Goal: Navigation & Orientation: Understand site structure

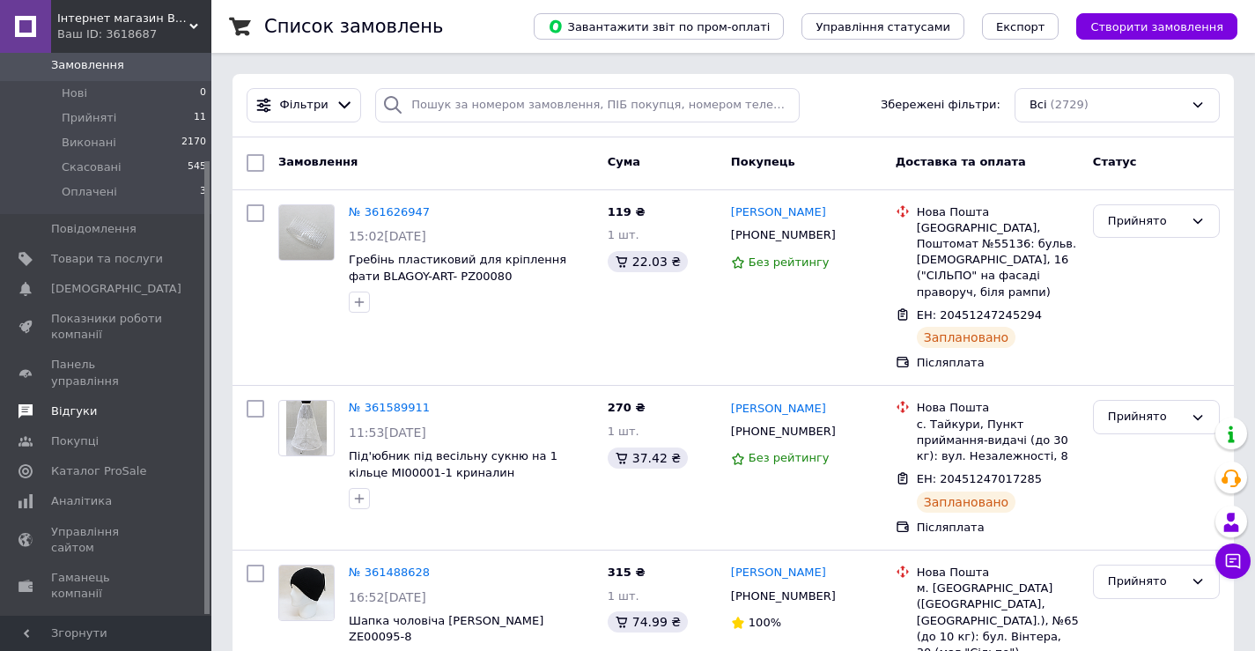
scroll to position [133, 0]
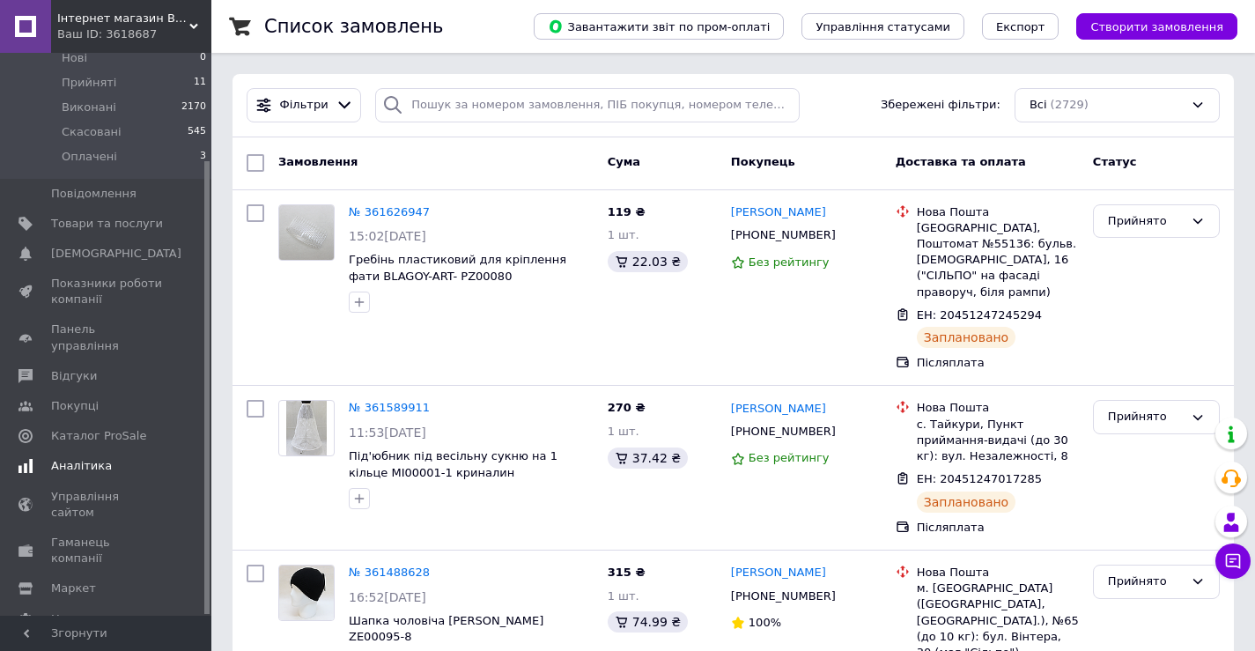
click at [86, 458] on span "Аналітика" at bounding box center [81, 466] width 61 height 16
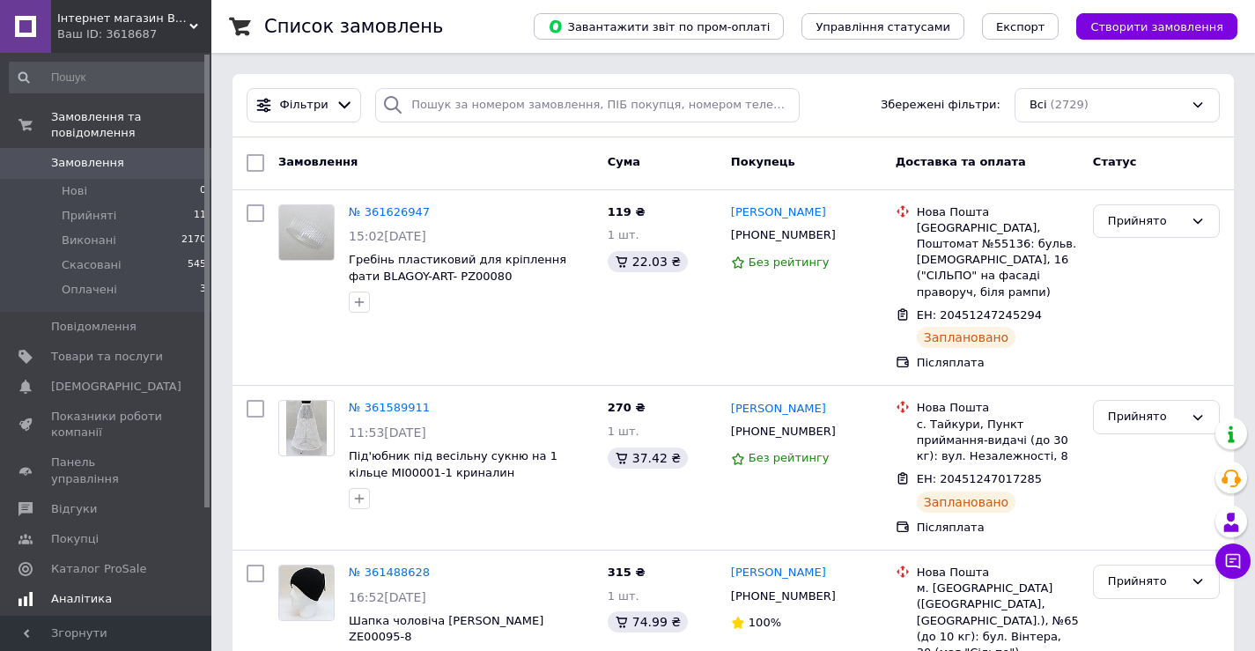
click at [86, 591] on span "Аналітика" at bounding box center [81, 599] width 61 height 16
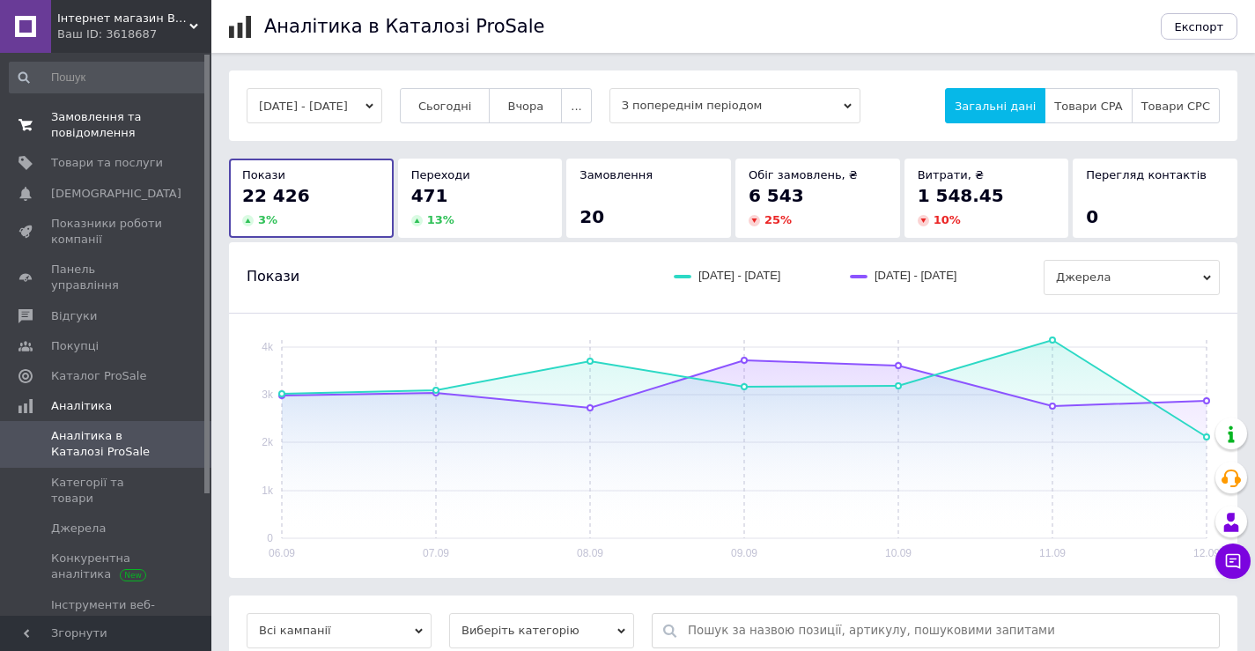
click at [78, 136] on span "Замовлення та повідомлення" at bounding box center [107, 125] width 112 height 32
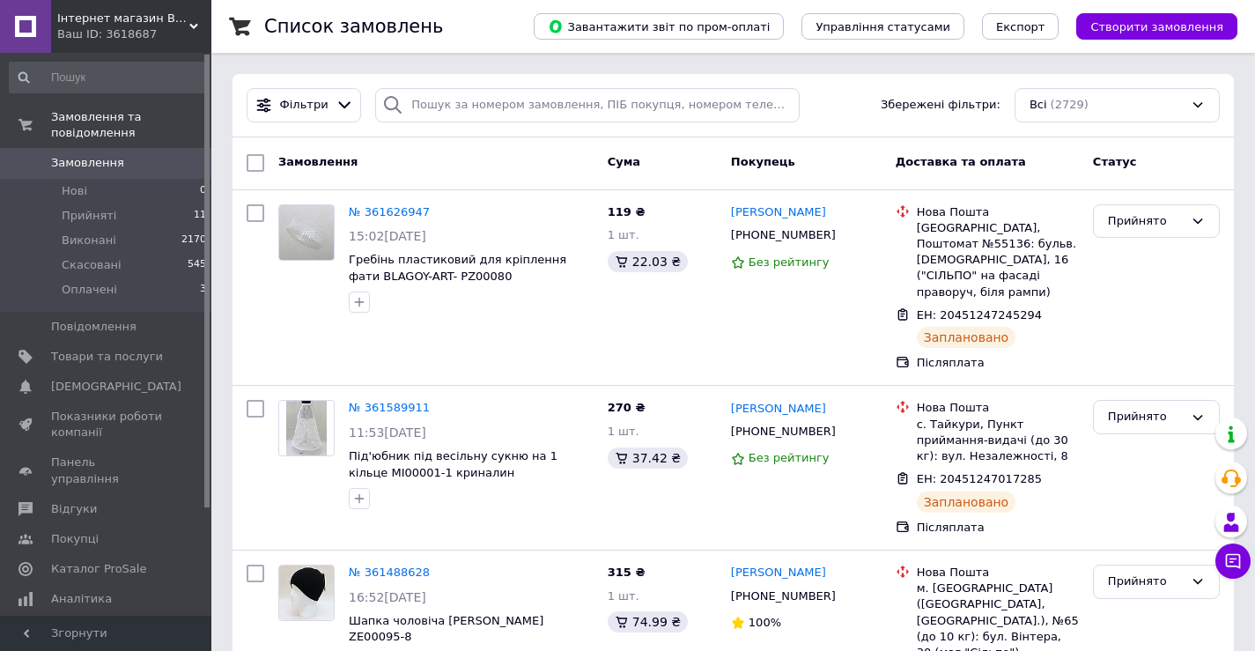
click at [187, 27] on div "Ваш ID: 3618687" at bounding box center [134, 34] width 154 height 16
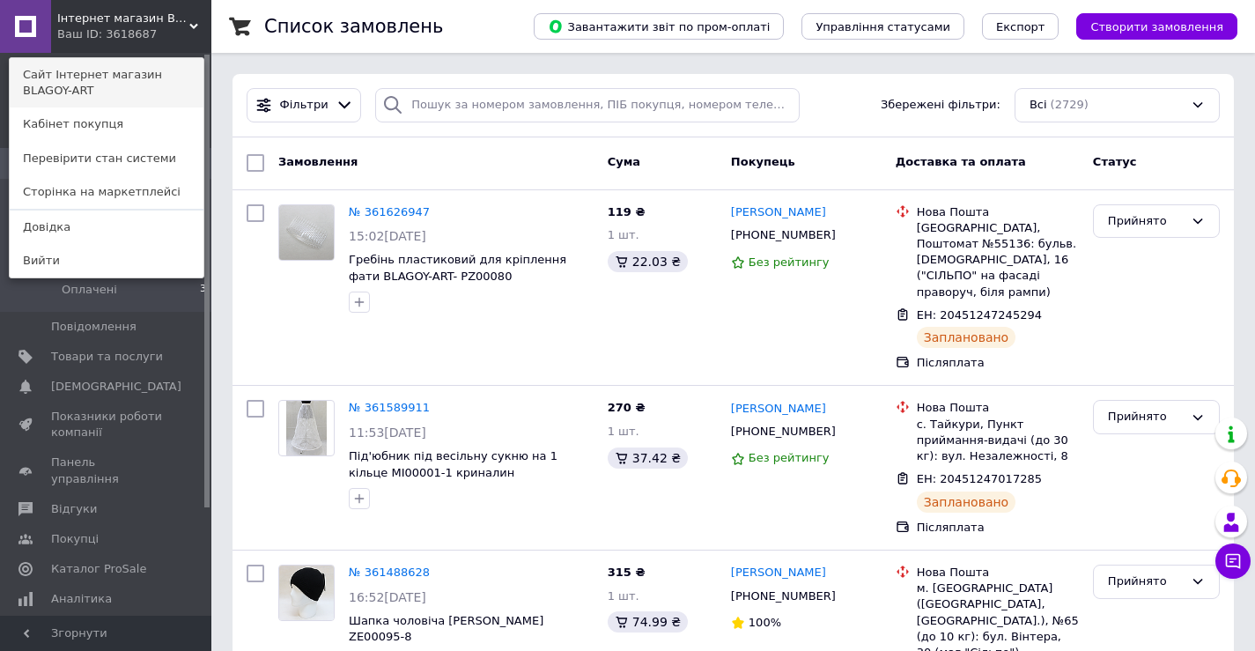
click at [112, 76] on link "Сайт Інтернет магазин BLAGOY-ART" at bounding box center [107, 82] width 194 height 49
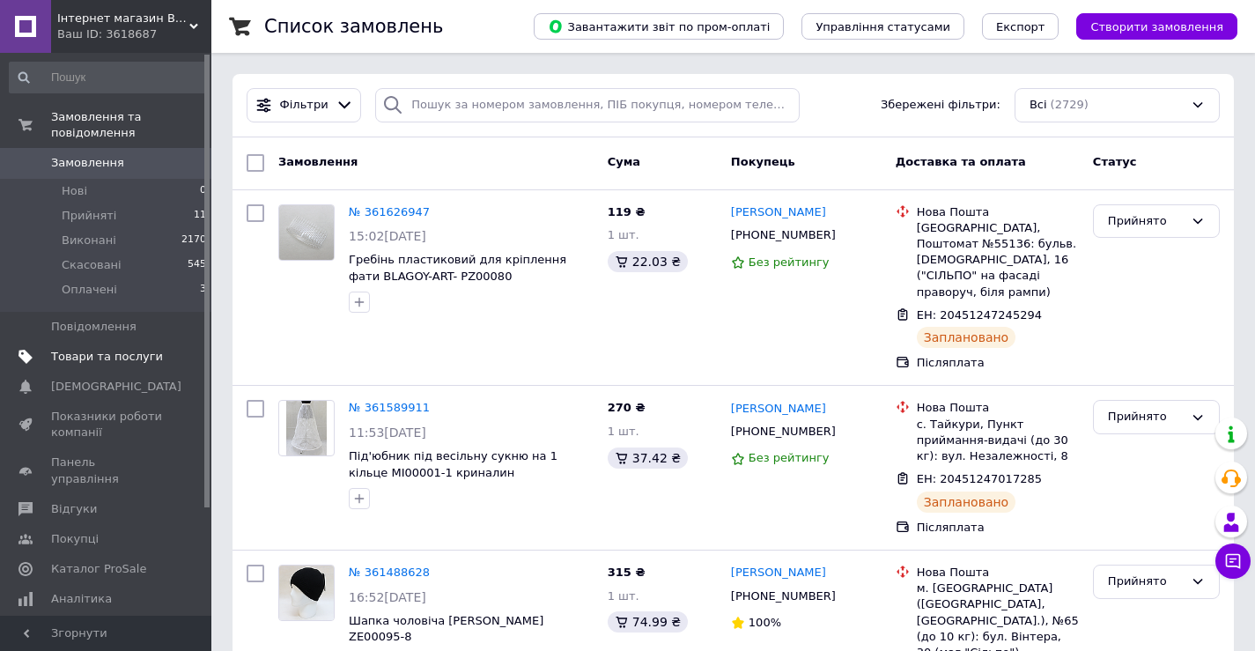
click at [104, 349] on span "Товари та послуги" at bounding box center [107, 357] width 112 height 16
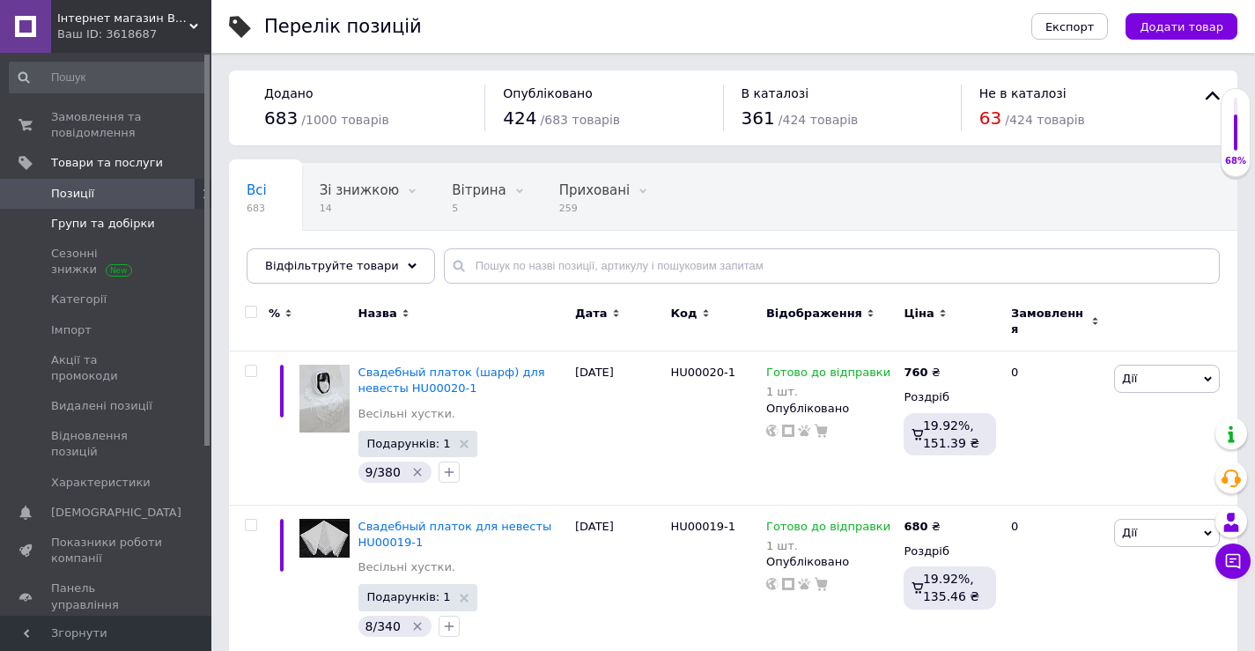
click at [85, 227] on span "Групи та добірки" at bounding box center [103, 224] width 104 height 16
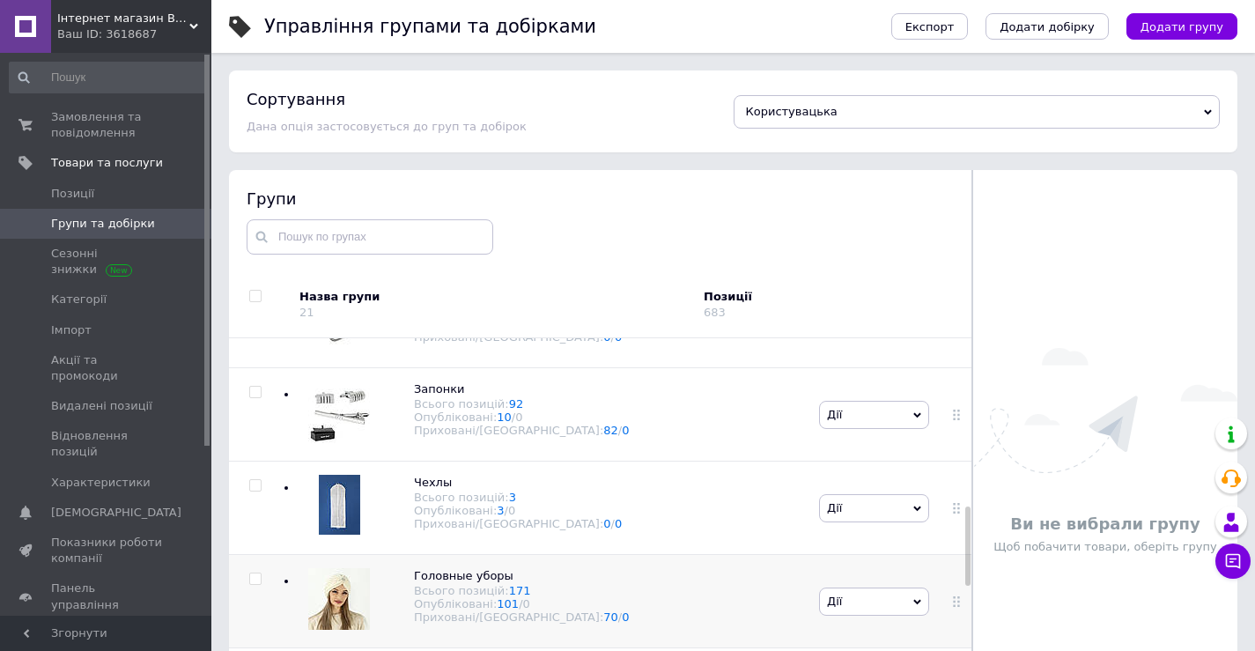
scroll to position [705, 0]
click at [450, 489] on span "Чехлы Всього позицій: 3 Опубліковані: 3 / 0 Приховані/Видалені: 0 / 0" at bounding box center [518, 504] width 208 height 55
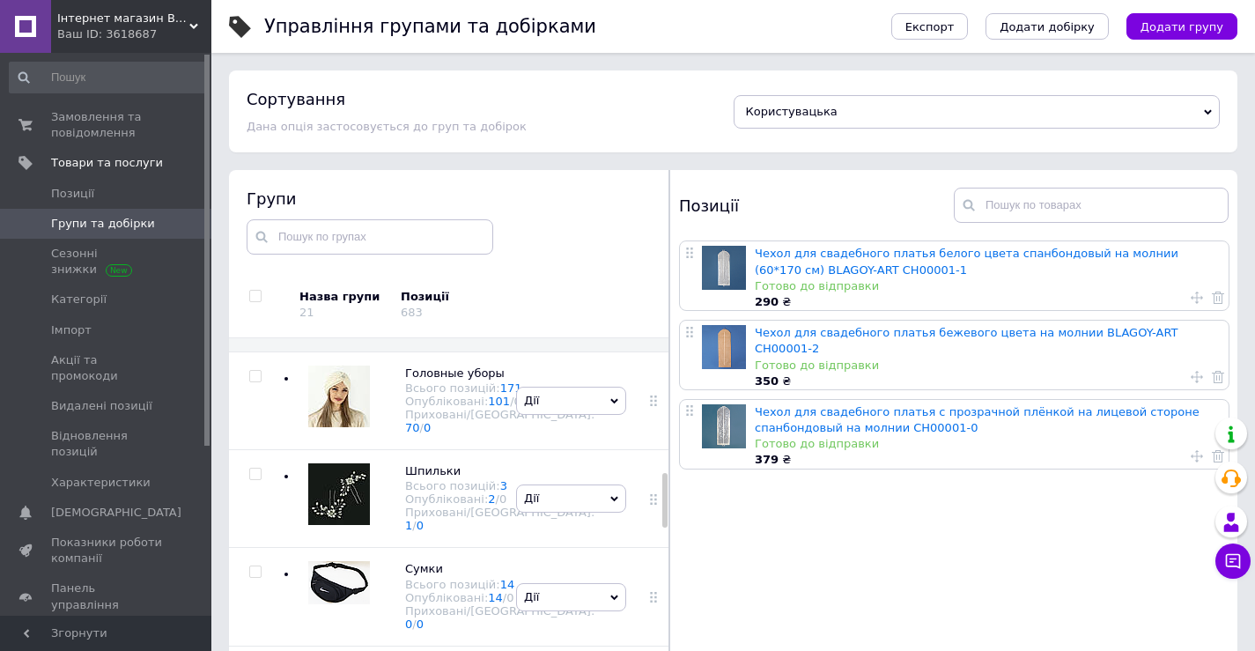
click at [1204, 108] on icon at bounding box center [1208, 112] width 8 height 8
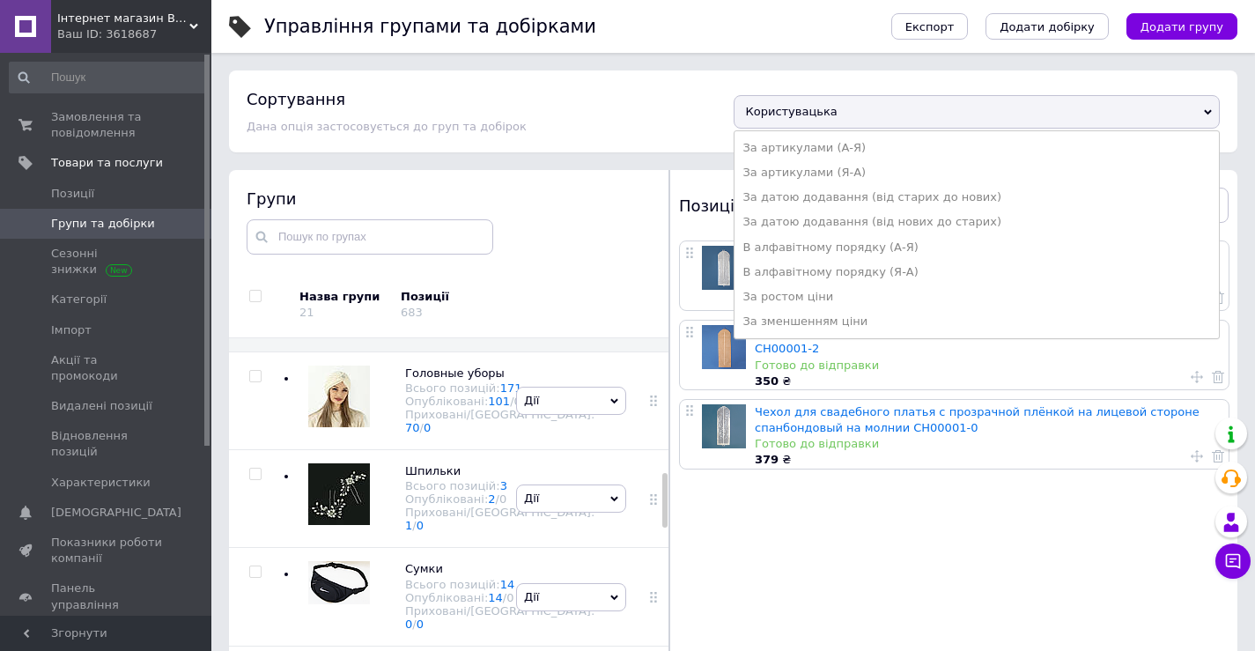
click at [1204, 108] on icon at bounding box center [1208, 112] width 8 height 8
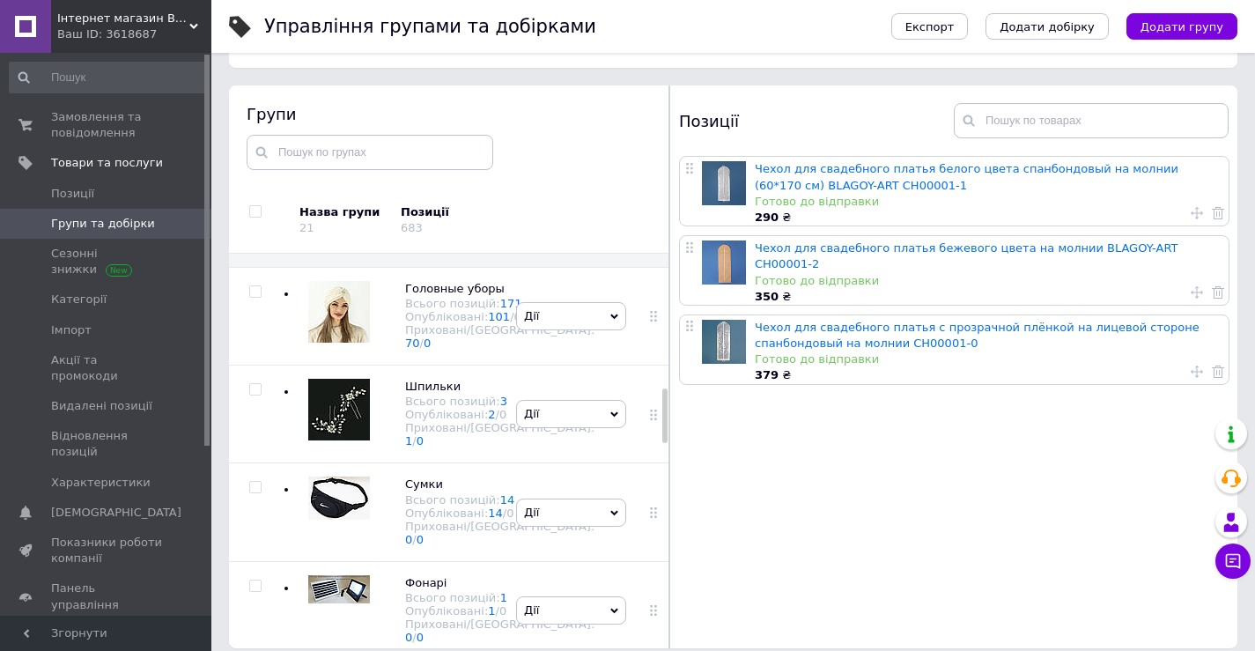
scroll to position [100, 0]
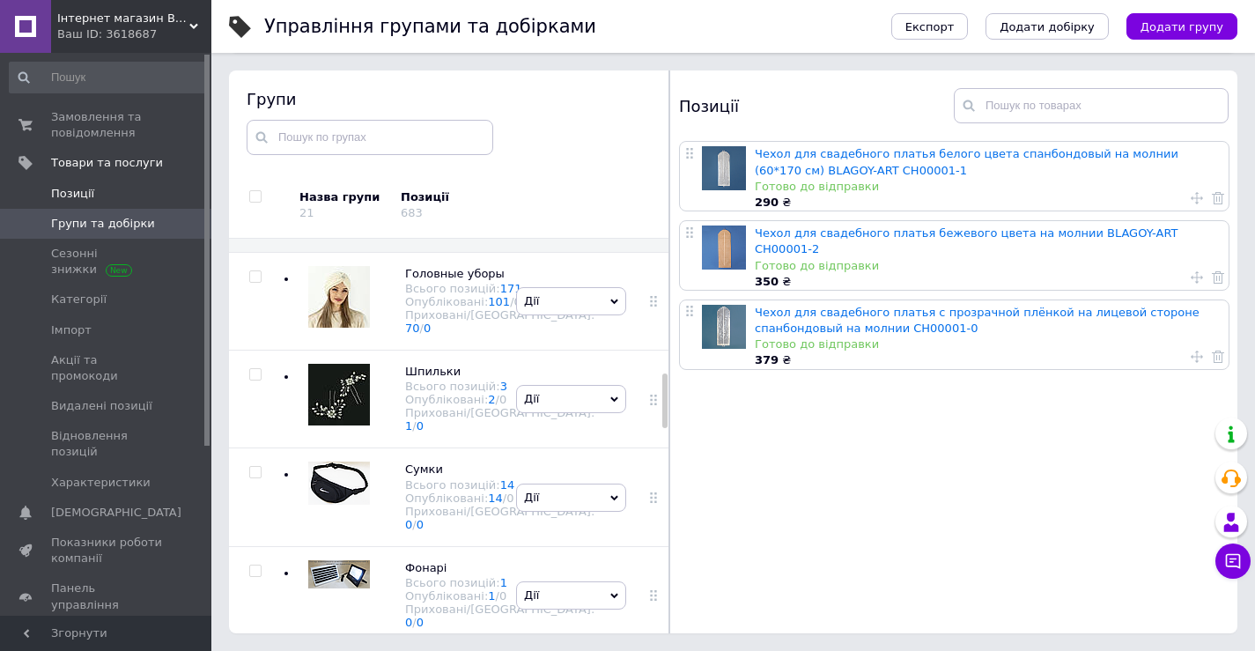
click at [74, 192] on span "Позиції" at bounding box center [72, 194] width 43 height 16
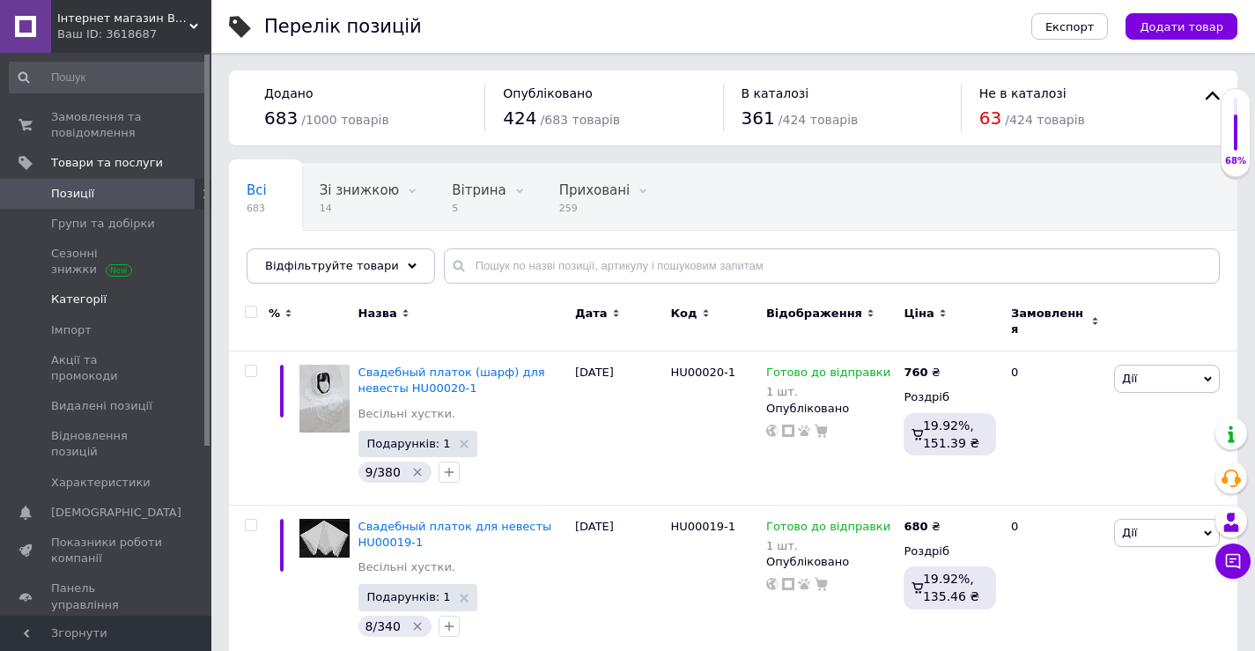
click at [98, 292] on span "Категорії" at bounding box center [107, 300] width 112 height 16
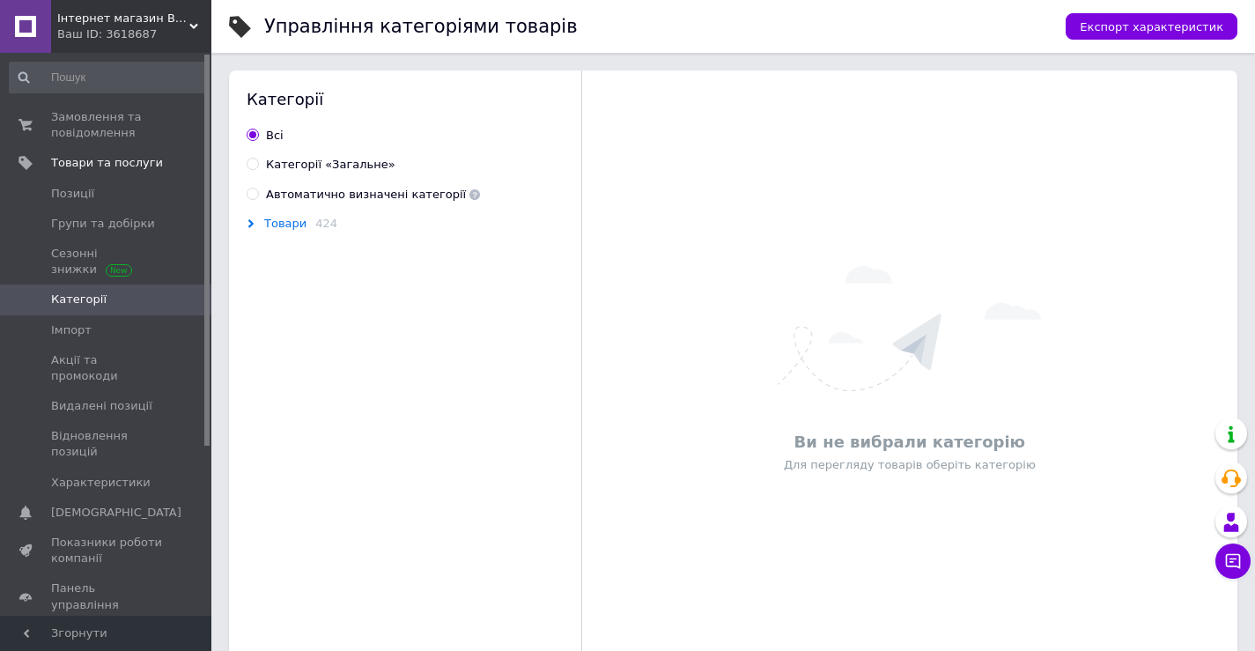
click at [272, 225] on span "Товари" at bounding box center [285, 224] width 42 height 14
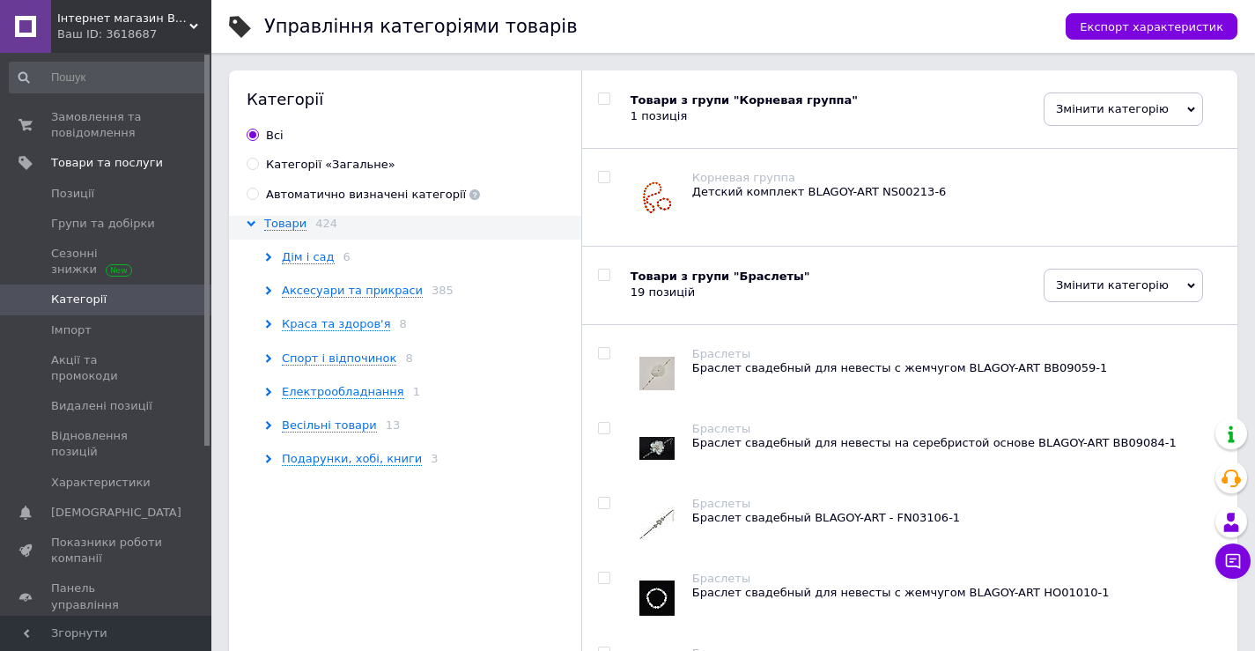
click at [273, 421] on div "Весільні товари 13" at bounding box center [425, 425] width 322 height 16
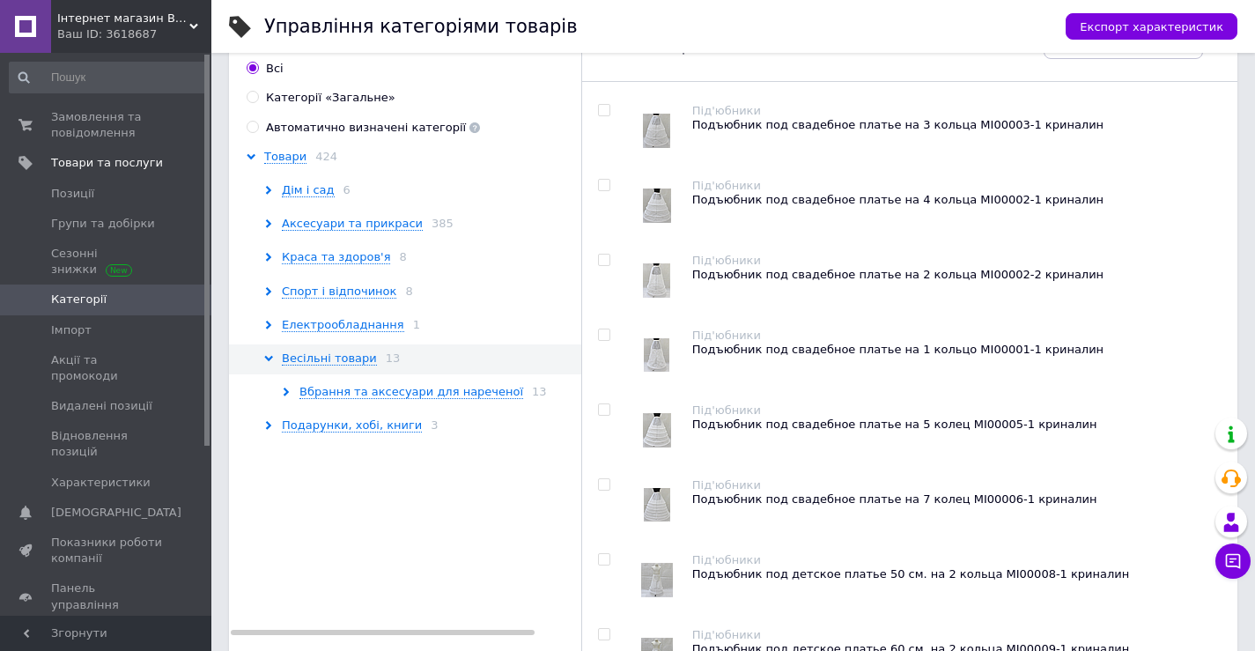
scroll to position [15, 0]
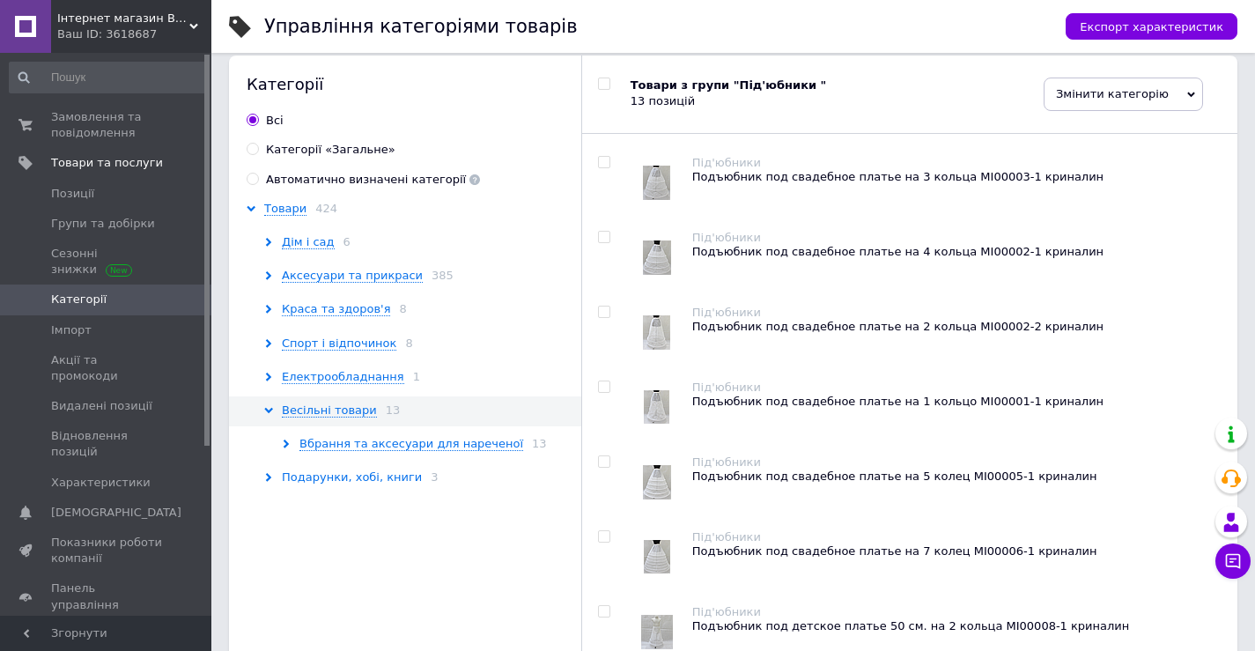
click at [331, 484] on span "Подарунки, хобі, книги" at bounding box center [352, 477] width 140 height 14
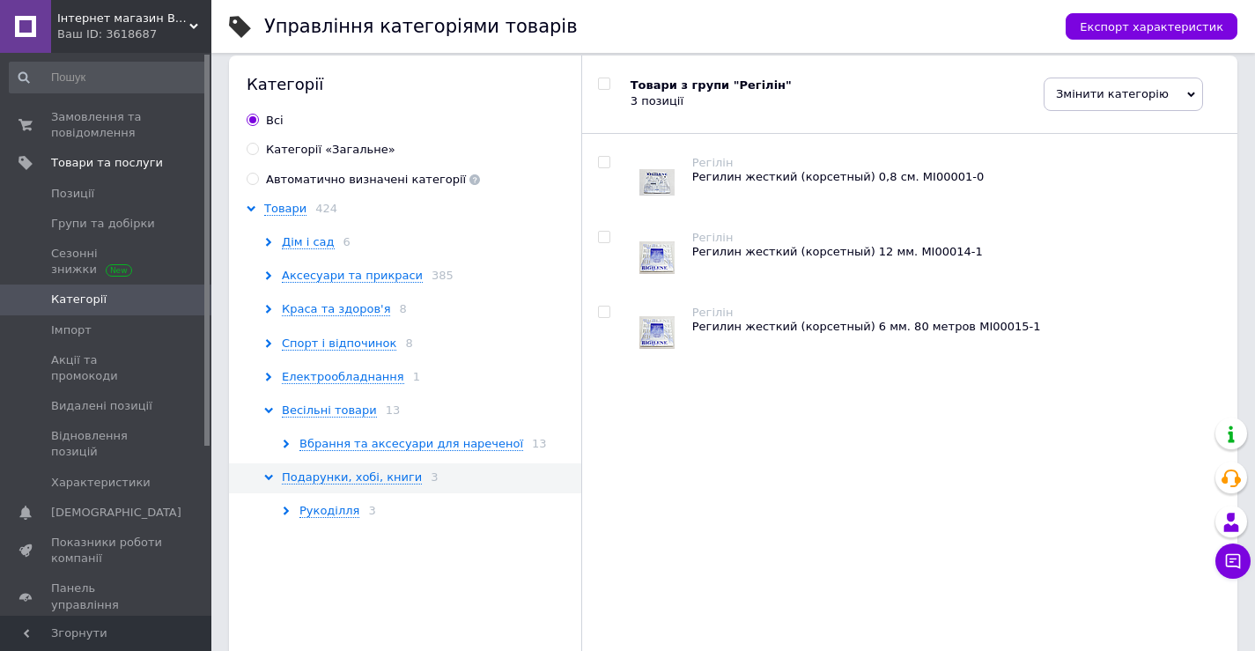
click at [267, 477] on use at bounding box center [268, 477] width 9 height 5
click at [86, 197] on span "Позиції" at bounding box center [72, 194] width 43 height 16
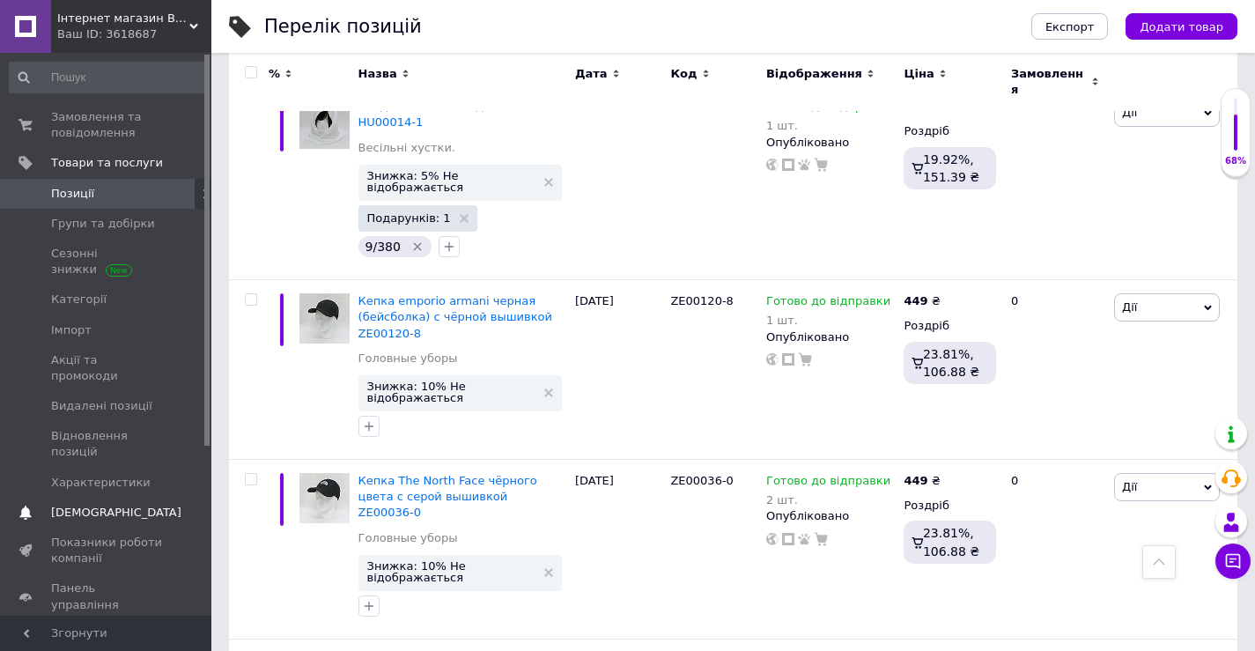
scroll to position [1585, 0]
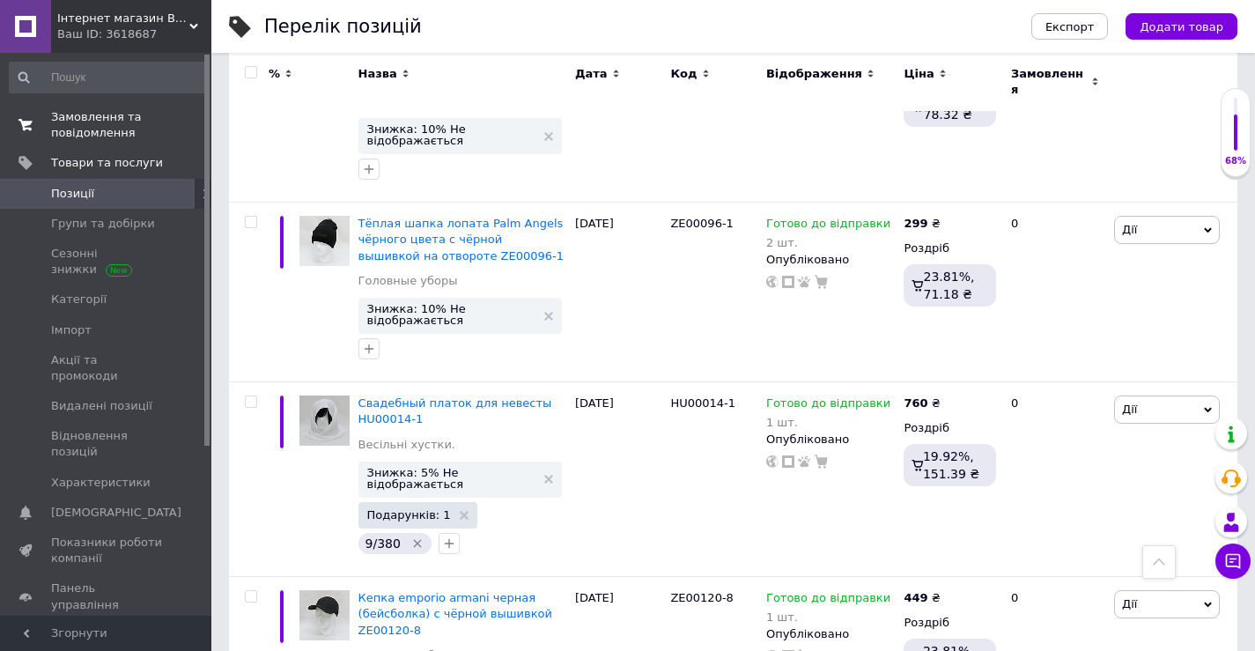
click at [77, 122] on span "Замовлення та повідомлення" at bounding box center [107, 125] width 112 height 32
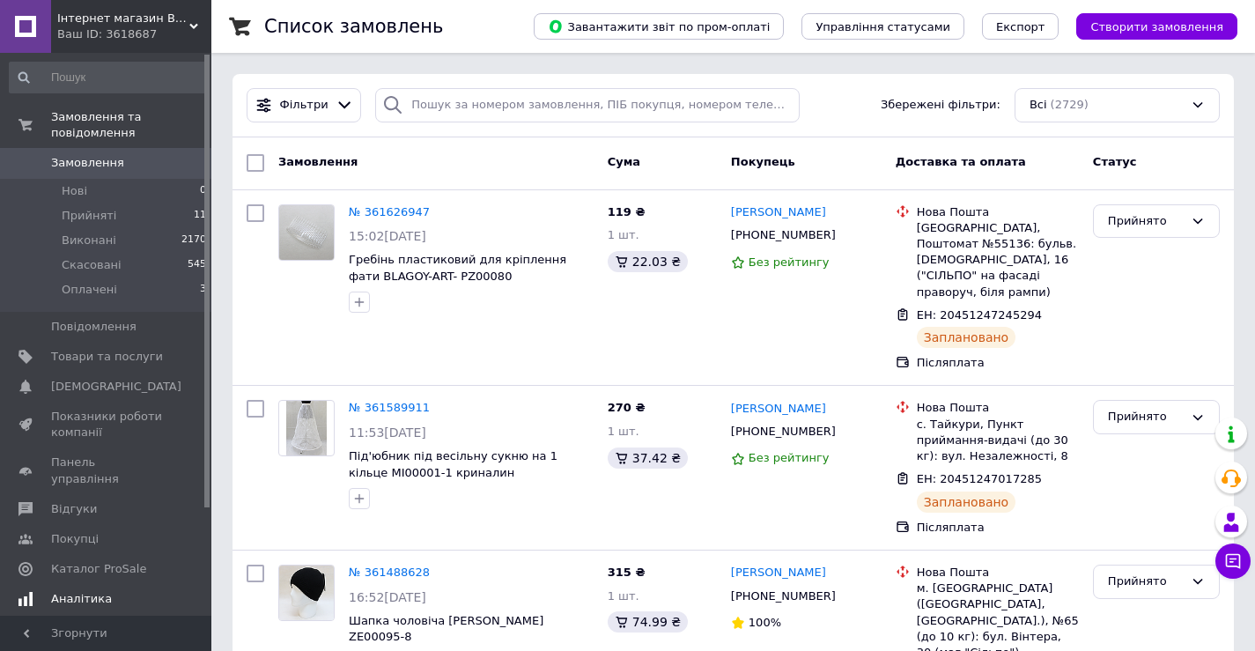
click at [81, 591] on span "Аналітика" at bounding box center [81, 599] width 61 height 16
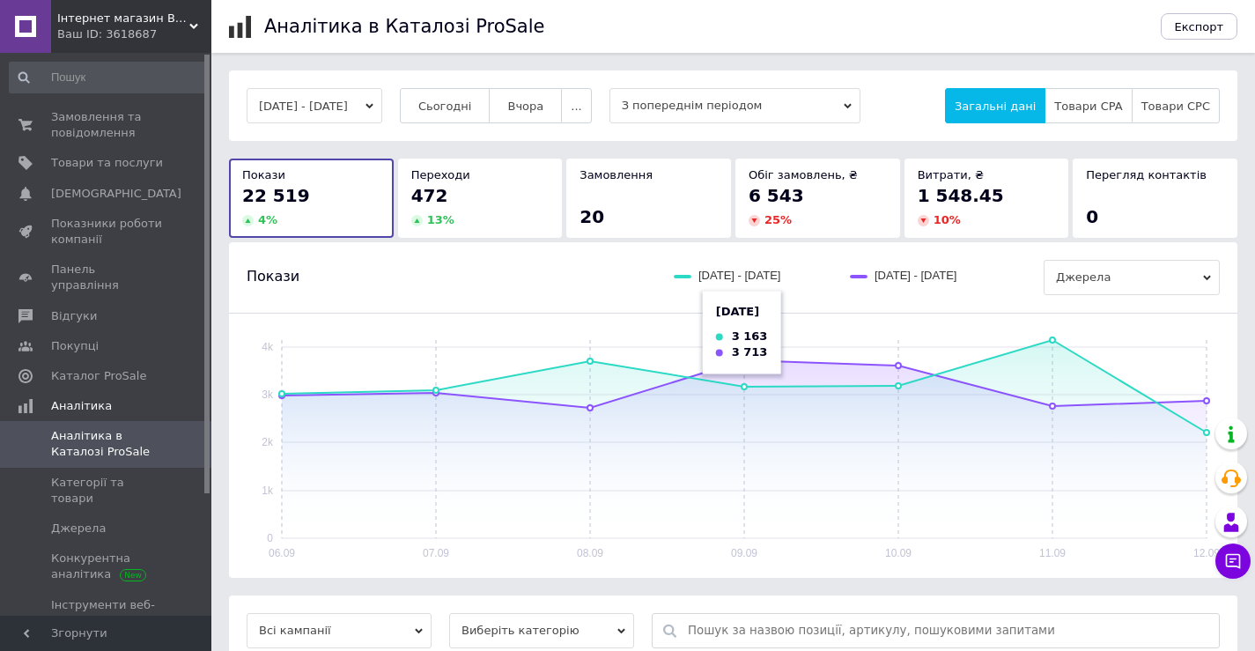
scroll to position [88, 0]
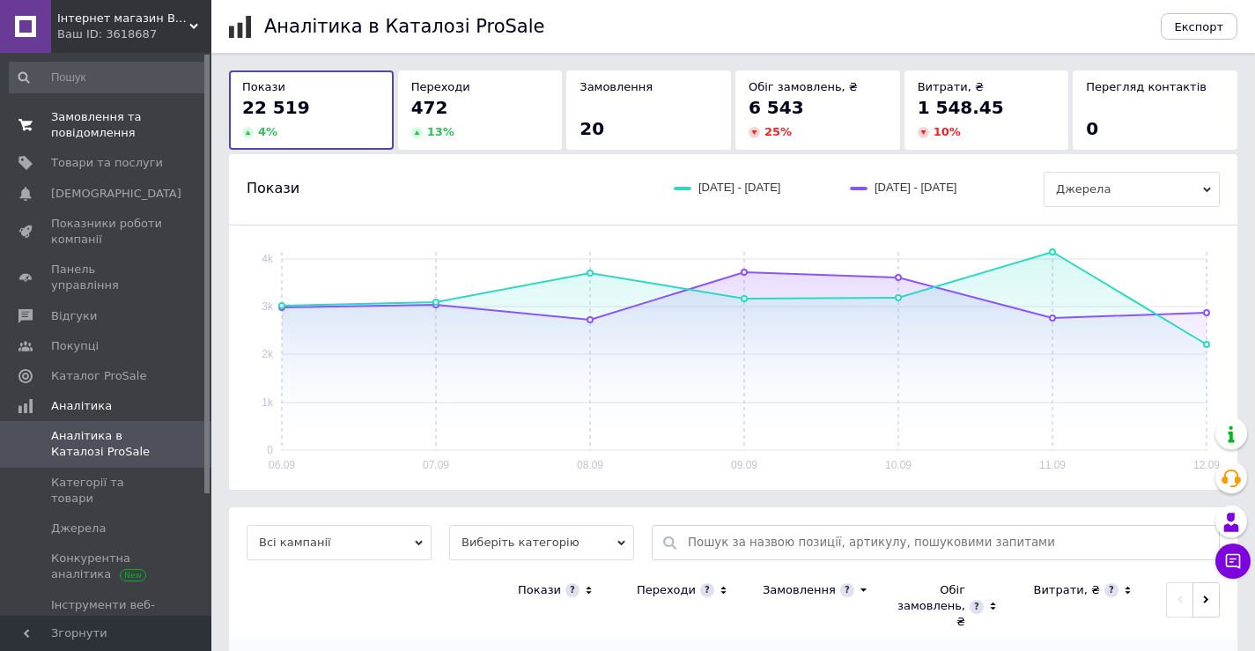
click at [84, 129] on span "Замовлення та повідомлення" at bounding box center [107, 125] width 112 height 32
